Goal: Check status: Check status

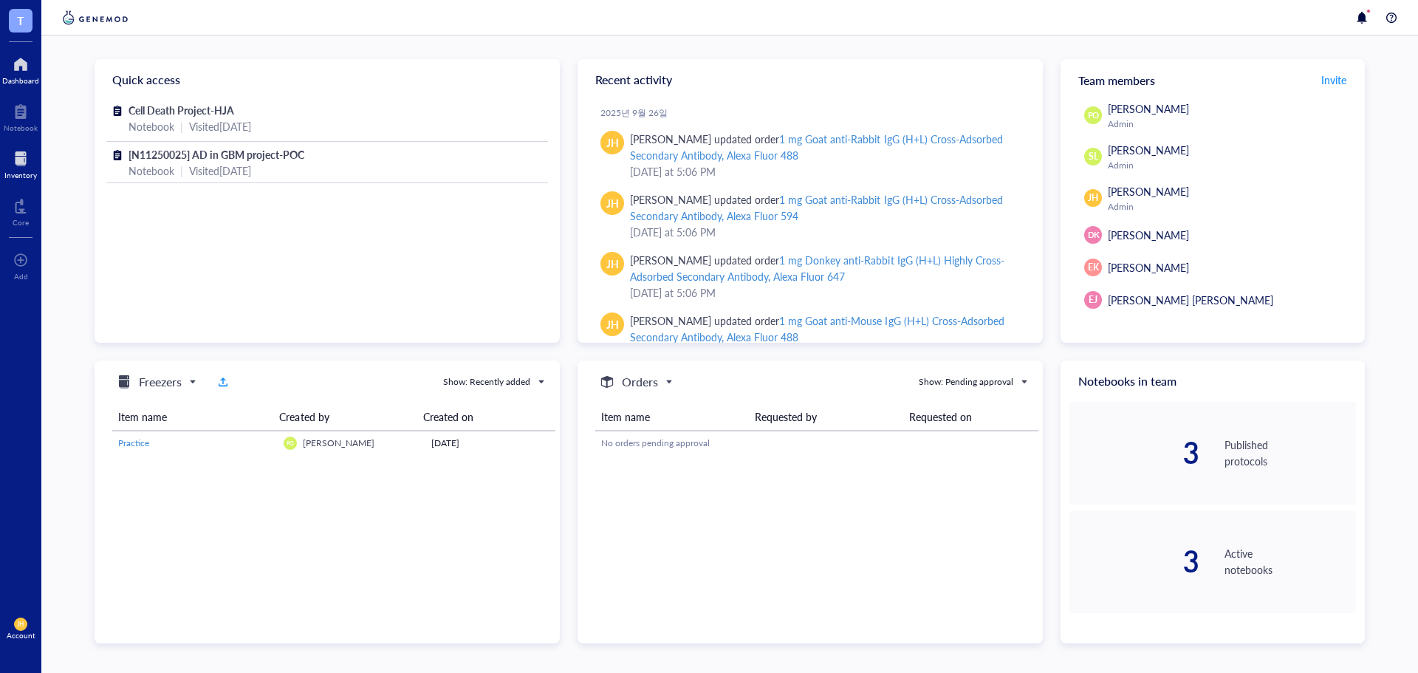
click at [24, 174] on div "Inventory" at bounding box center [20, 175] width 32 height 9
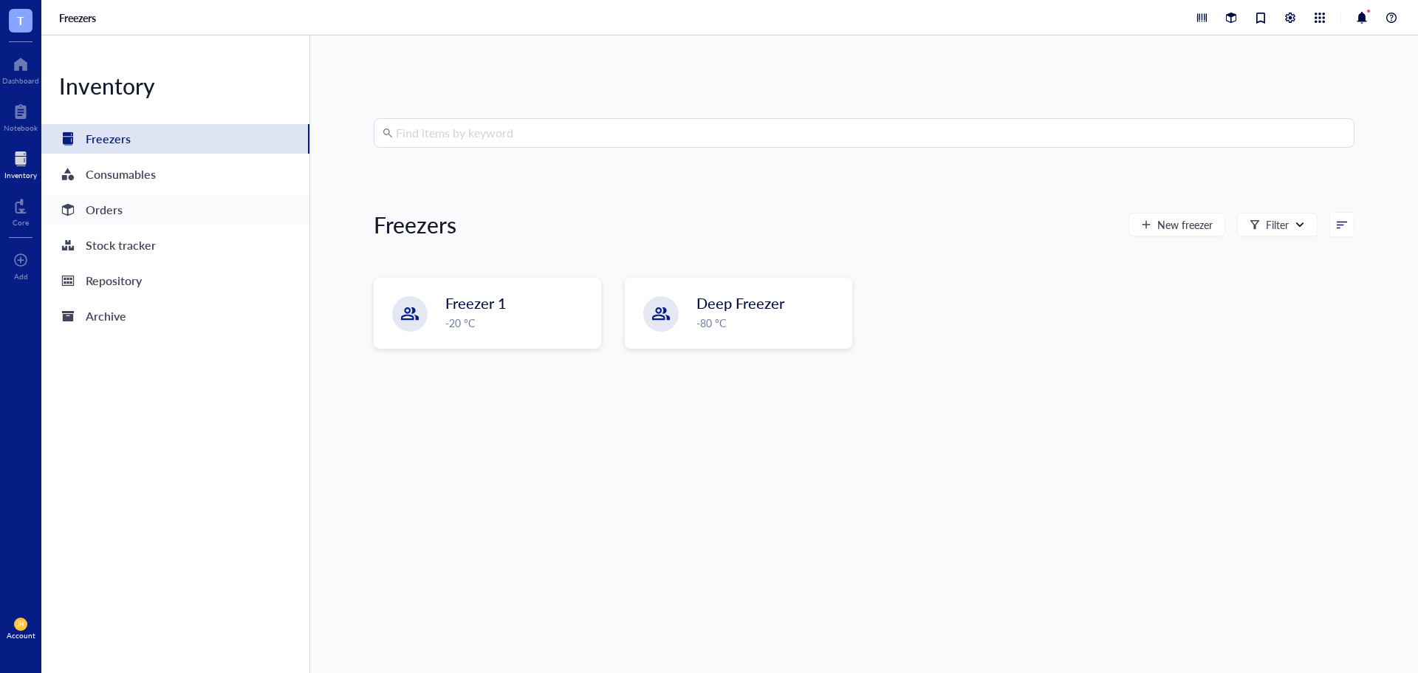
click at [180, 204] on div "Orders" at bounding box center [175, 210] width 268 height 30
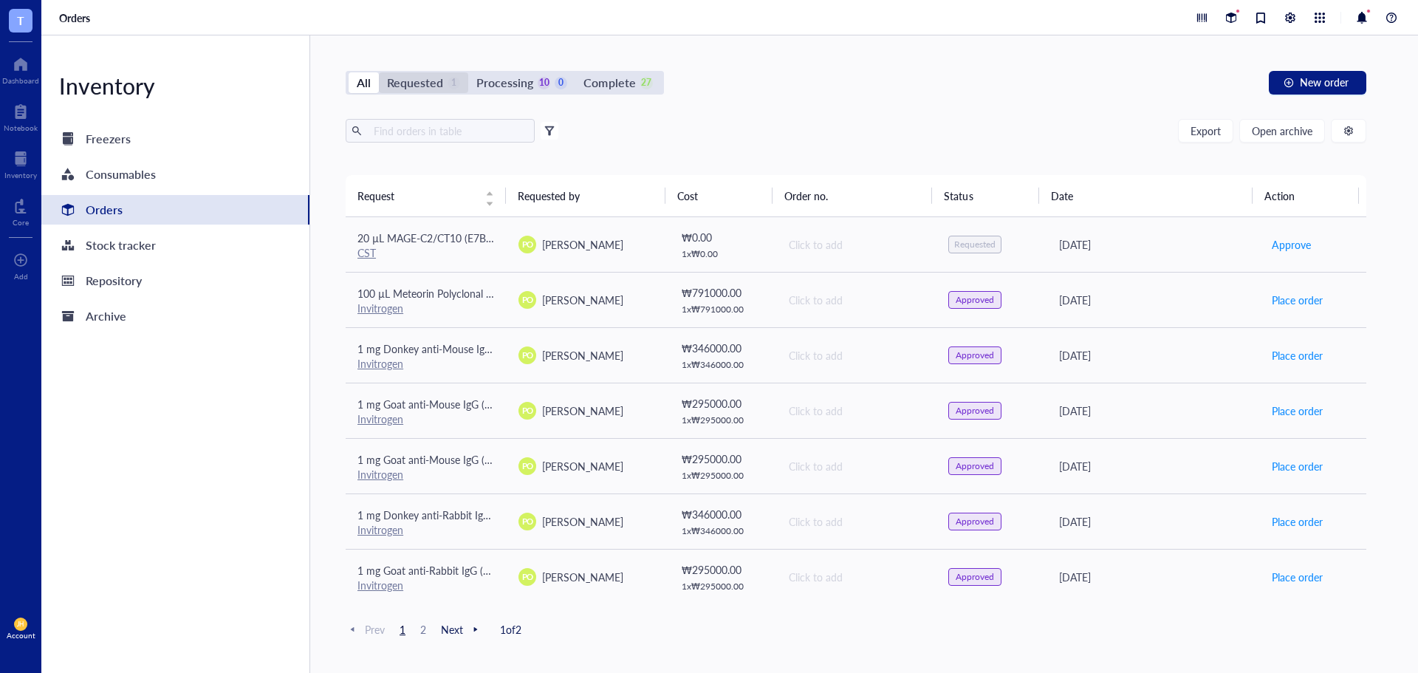
click at [433, 85] on div "Requested" at bounding box center [415, 82] width 56 height 21
click at [379, 72] on input "Requested 1" at bounding box center [379, 72] width 0 height 0
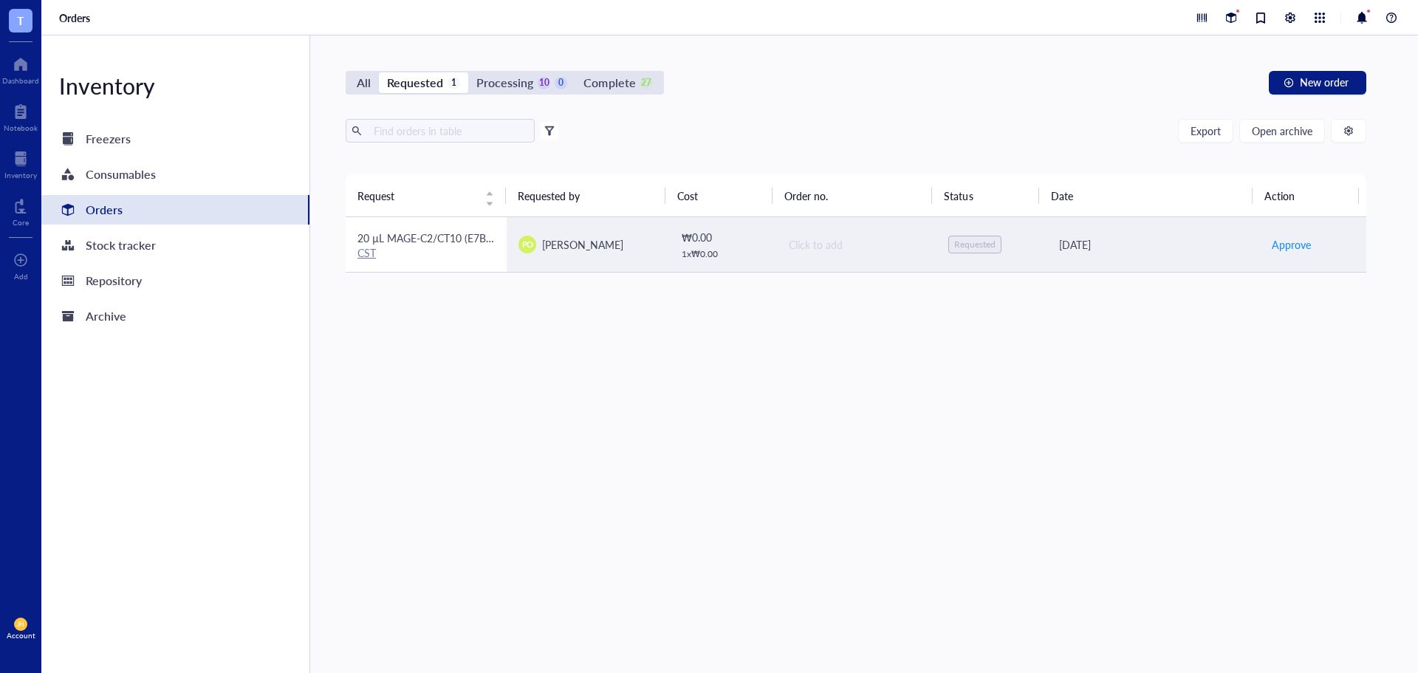
click at [480, 239] on span "20 µL MAGE-C2/CT10 (E7B8D) XP Rabbit mAb" at bounding box center [466, 237] width 218 height 15
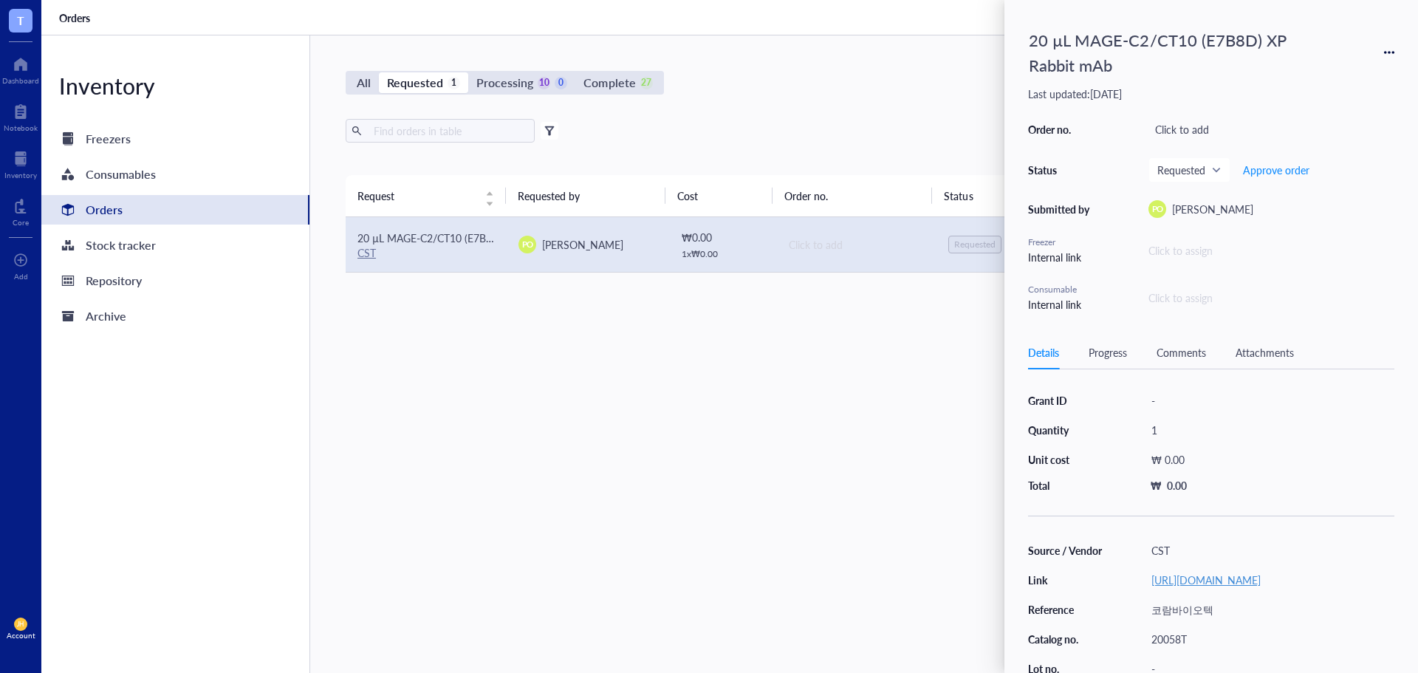
click at [1228, 587] on link "[URL][DOMAIN_NAME]" at bounding box center [1205, 579] width 109 height 15
click at [1132, 69] on div "20 µL MAGE-C2/CT10 (E7B8D) XP Rabbit mAb" at bounding box center [1177, 53] width 310 height 58
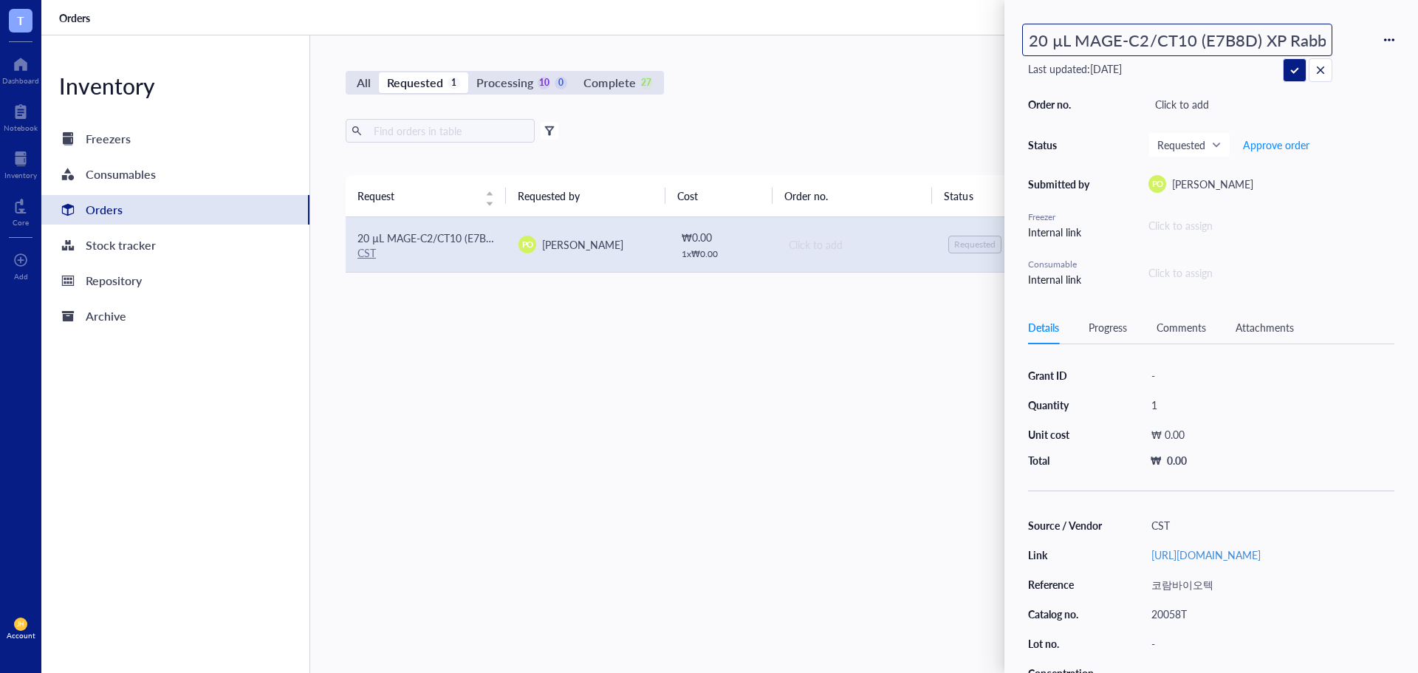
drag, startPoint x: 1327, startPoint y: 43, endPoint x: 1075, endPoint y: 41, distance: 251.9
click at [1075, 41] on input "20 µL MAGE-C2/CT10 (E7B8D) XP Rabbit mAb" at bounding box center [1177, 39] width 309 height 31
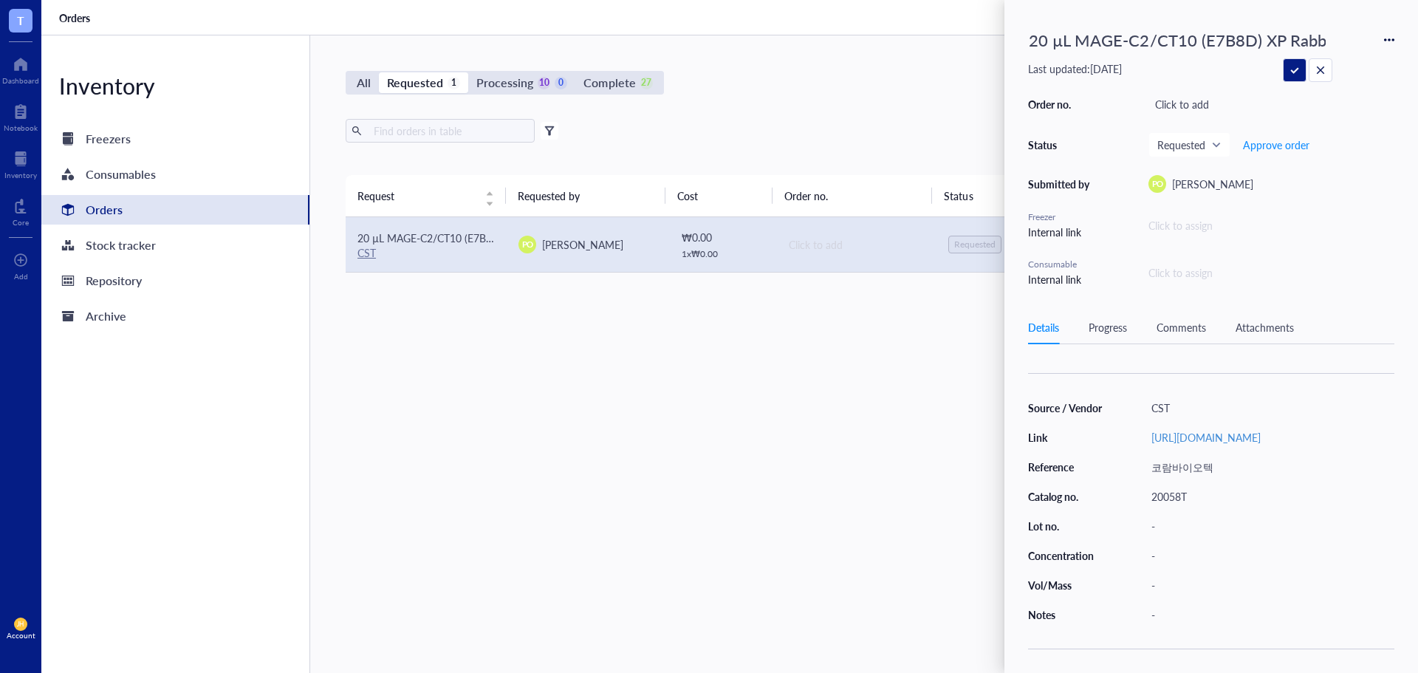
click at [1172, 490] on div "Source / Vendor CST Link [URL][DOMAIN_NAME] Reference 코람바이오텍 Catalog no. 20058T…" at bounding box center [1211, 510] width 366 height 227
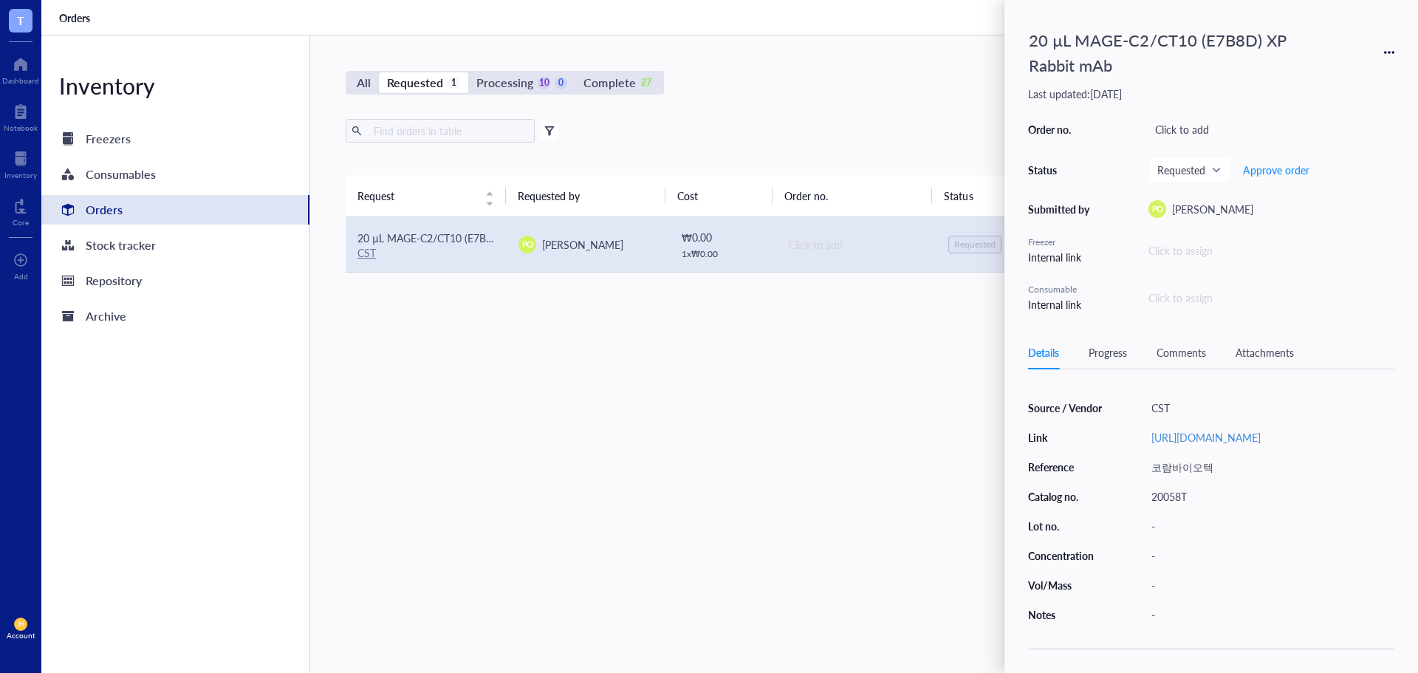
click at [1191, 507] on div "20058T" at bounding box center [1270, 496] width 250 height 21
drag, startPoint x: 1194, startPoint y: 516, endPoint x: 1153, endPoint y: 523, distance: 41.3
click at [1153, 507] on div "20058T" at bounding box center [1270, 496] width 250 height 21
